Goal: Transaction & Acquisition: Purchase product/service

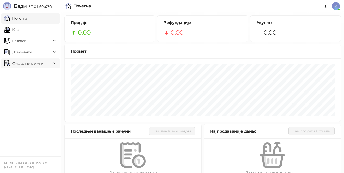
click at [28, 65] on span "Фискални рачуни" at bounding box center [27, 63] width 31 height 10
click at [20, 30] on link "Каса" at bounding box center [12, 29] width 16 height 10
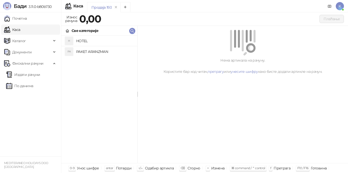
click at [95, 50] on h4 "PAKET ARANZMAN" at bounding box center [104, 51] width 57 height 8
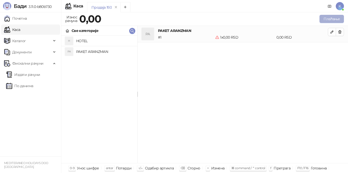
click at [325, 20] on button "Плаћање" at bounding box center [332, 19] width 24 height 8
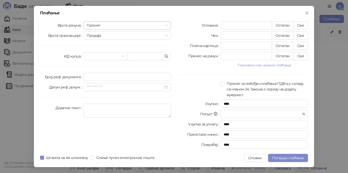
click at [95, 25] on span "Промет" at bounding box center [127, 25] width 81 height 8
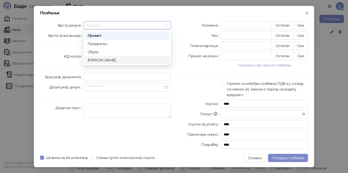
click at [99, 61] on div "[PERSON_NAME]" at bounding box center [127, 60] width 79 height 6
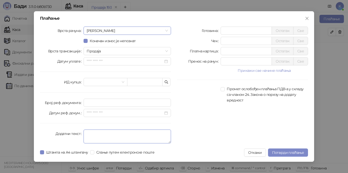
click at [93, 137] on textarea "Додатни текст" at bounding box center [128, 136] width 88 height 14
type textarea "*********"
drag, startPoint x: 230, startPoint y: 51, endPoint x: 210, endPoint y: 48, distance: 19.5
click at [210, 48] on div "Платна картица * Остатак Све" at bounding box center [242, 51] width 131 height 8
type input "******"
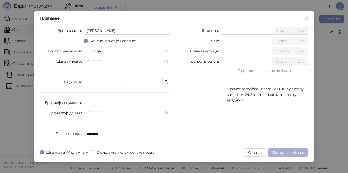
click at [293, 151] on span "Потврди плаћање" at bounding box center [288, 152] width 32 height 5
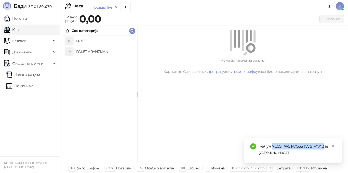
drag, startPoint x: 273, startPoint y: 145, endPoint x: 324, endPoint y: 145, distance: 51.0
click at [324, 145] on div "Рачун 7G5STW5T-7G5STW5T-4743 је успешно издат" at bounding box center [298, 149] width 77 height 12
copy div "7G5STW5T-7G5STW5T-4743"
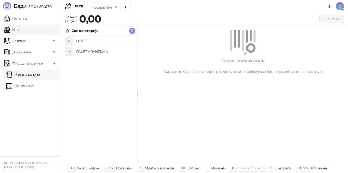
click at [21, 73] on link "Издати рачуни" at bounding box center [23, 74] width 34 height 10
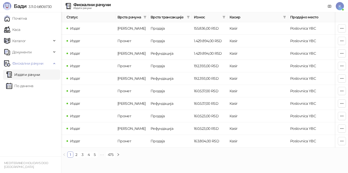
scroll to position [0, 172]
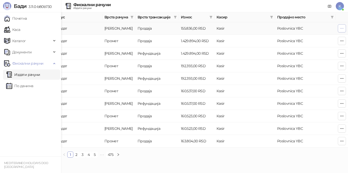
click at [342, 30] on icon "button" at bounding box center [342, 28] width 4 height 4
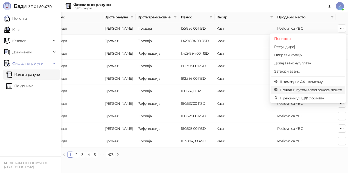
click at [298, 91] on span "Пошаљи путем електронске поште" at bounding box center [311, 90] width 62 height 6
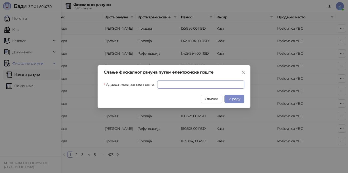
click at [230, 85] on input "Адреса електронске поште" at bounding box center [200, 84] width 87 height 8
paste input "**********"
type input "**********"
click at [237, 97] on span "У реду" at bounding box center [235, 98] width 12 height 5
